Goal: Task Accomplishment & Management: Manage account settings

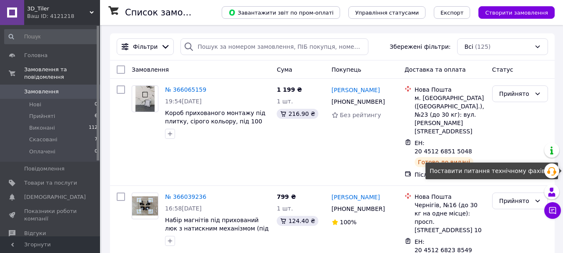
click at [534, 176] on div "Поставити питання технічному фахівцю" at bounding box center [491, 170] width 132 height 17
click at [538, 197] on icon at bounding box center [537, 200] width 7 height 7
click at [325, 230] on div "799 ₴ 1 шт. 124.40 ₴" at bounding box center [300, 235] width 55 height 92
click at [512, 124] on div "Прийнято" at bounding box center [520, 132] width 62 height 100
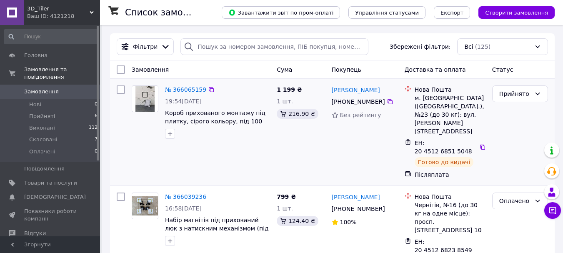
scroll to position [42, 0]
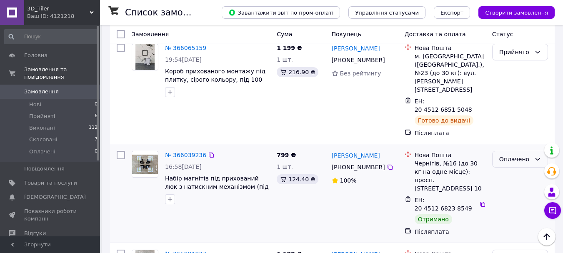
click at [537, 158] on icon at bounding box center [537, 159] width 5 height 2
click at [518, 167] on li "Виконано" at bounding box center [519, 167] width 55 height 15
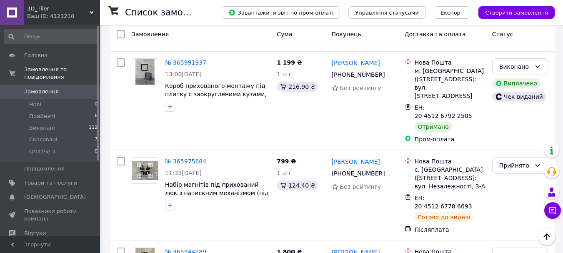
scroll to position [0, 0]
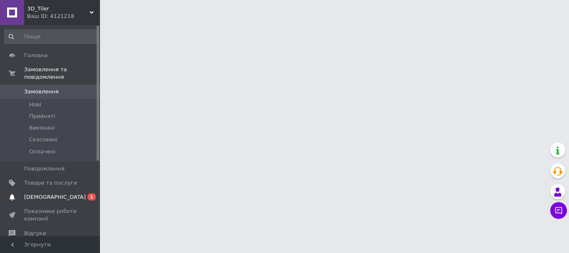
click at [42, 193] on span "[DEMOGRAPHIC_DATA]" at bounding box center [55, 196] width 62 height 7
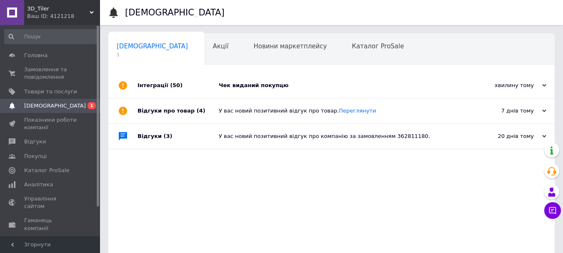
click at [258, 89] on div "Чек виданий покупцю" at bounding box center [341, 85] width 244 height 7
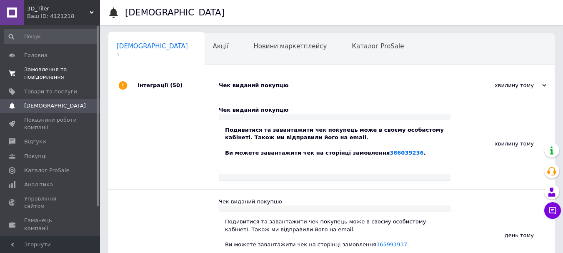
click at [35, 72] on span "Замовлення та повідомлення" at bounding box center [50, 73] width 53 height 15
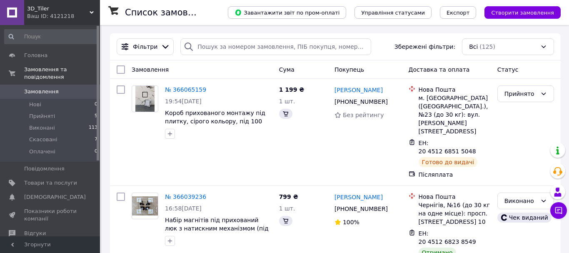
click at [37, 15] on div "Ваш ID: 4121218" at bounding box center [63, 15] width 73 height 7
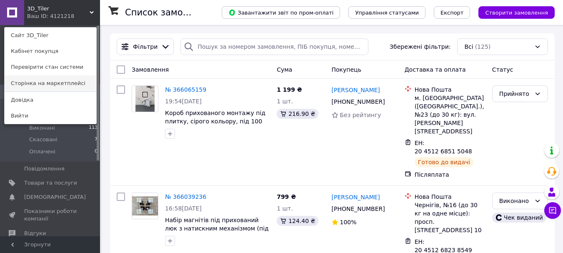
click at [39, 84] on link "Сторінка на маркетплейсі" at bounding box center [51, 83] width 92 height 16
